Goal: Transaction & Acquisition: Purchase product/service

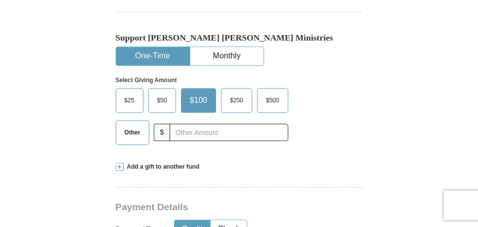
scroll to position [313, 0]
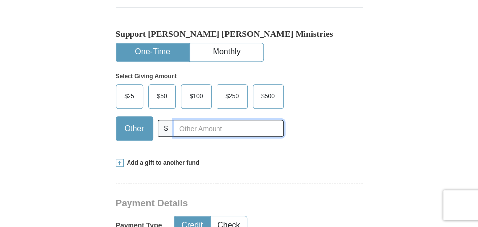
click at [183, 120] on input "text" at bounding box center [228, 128] width 110 height 17
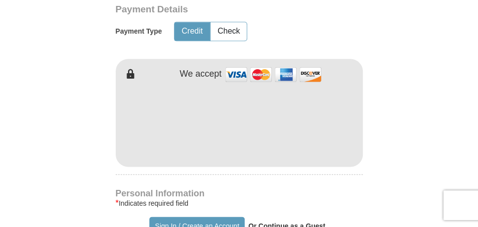
scroll to position [499, 0]
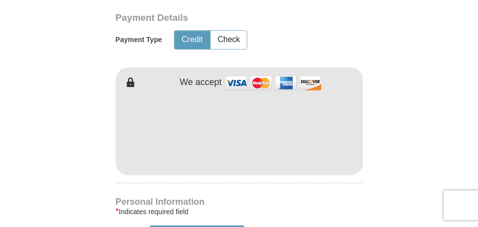
type input "20.00"
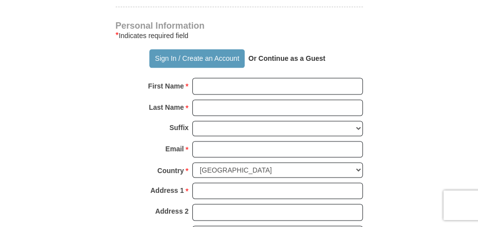
scroll to position [640, 0]
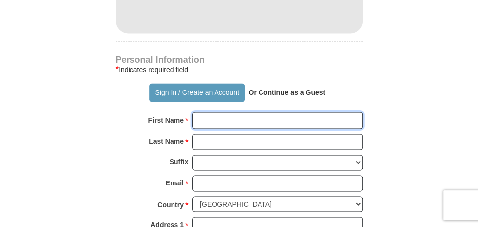
click at [204, 112] on input "First Name *" at bounding box center [277, 120] width 170 height 17
type input "Grace"
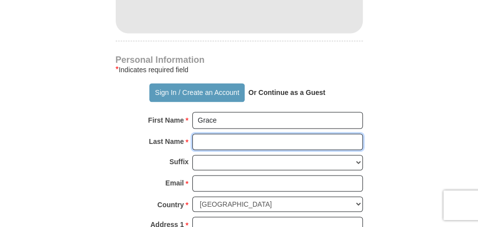
click at [210, 133] on input "Last Name *" at bounding box center [277, 141] width 170 height 17
type input "[PERSON_NAME]"
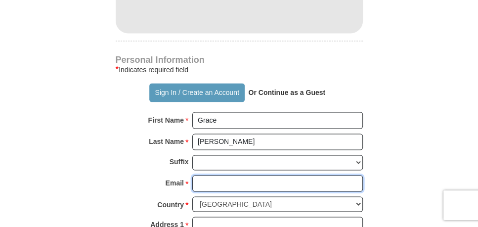
click at [200, 175] on input "Email *" at bounding box center [277, 183] width 170 height 17
type input "[EMAIL_ADDRESS][DOMAIN_NAME]"
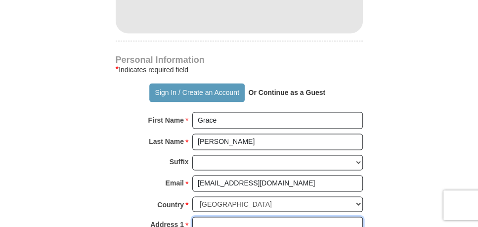
click at [203, 216] on input "Address 1 *" at bounding box center [277, 224] width 170 height 17
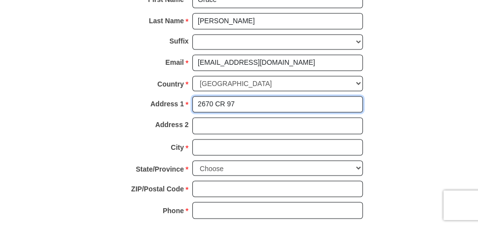
scroll to position [782, 0]
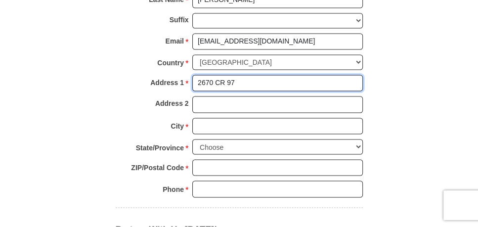
type input "2670 CR 97"
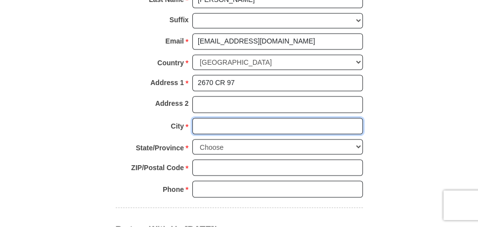
click at [198, 118] on input "City *" at bounding box center [277, 126] width 170 height 17
type input "[GEOGRAPHIC_DATA]"
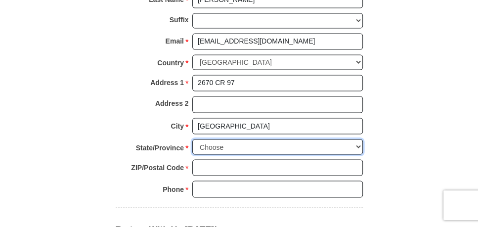
click at [357, 139] on select "Choose [US_STATE] [US_STATE] [US_STATE] [US_STATE] [US_STATE] Armed Forces Amer…" at bounding box center [277, 146] width 170 height 15
select select "AL"
click at [192, 139] on select "Choose [US_STATE] [US_STATE] [US_STATE] [US_STATE] [US_STATE] Armed Forces Amer…" at bounding box center [277, 146] width 170 height 15
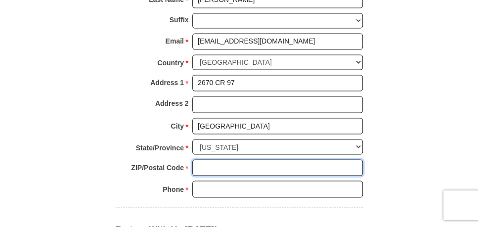
click at [206, 159] on input "ZIP/Postal Code *" at bounding box center [277, 167] width 170 height 17
type input "35973"
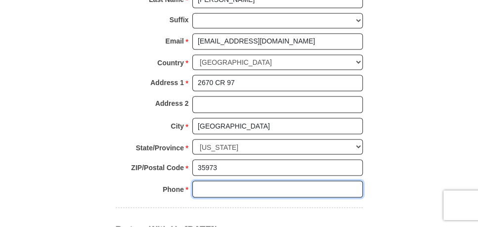
click at [203, 180] on input "Phone * *" at bounding box center [277, 188] width 170 height 17
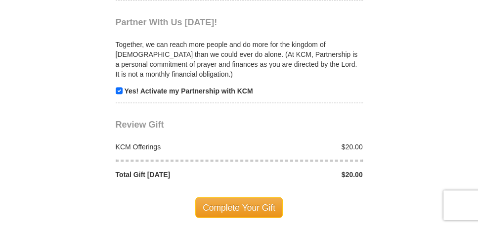
scroll to position [1036, 0]
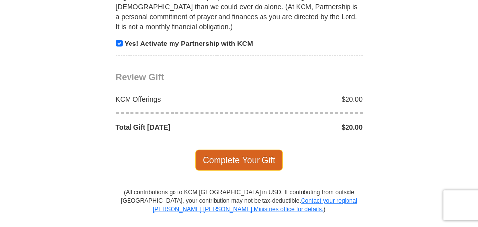
type input "2567064134"
click at [256, 150] on span "Complete Your Gift" at bounding box center [238, 160] width 87 height 21
